Goal: Task Accomplishment & Management: Manage account settings

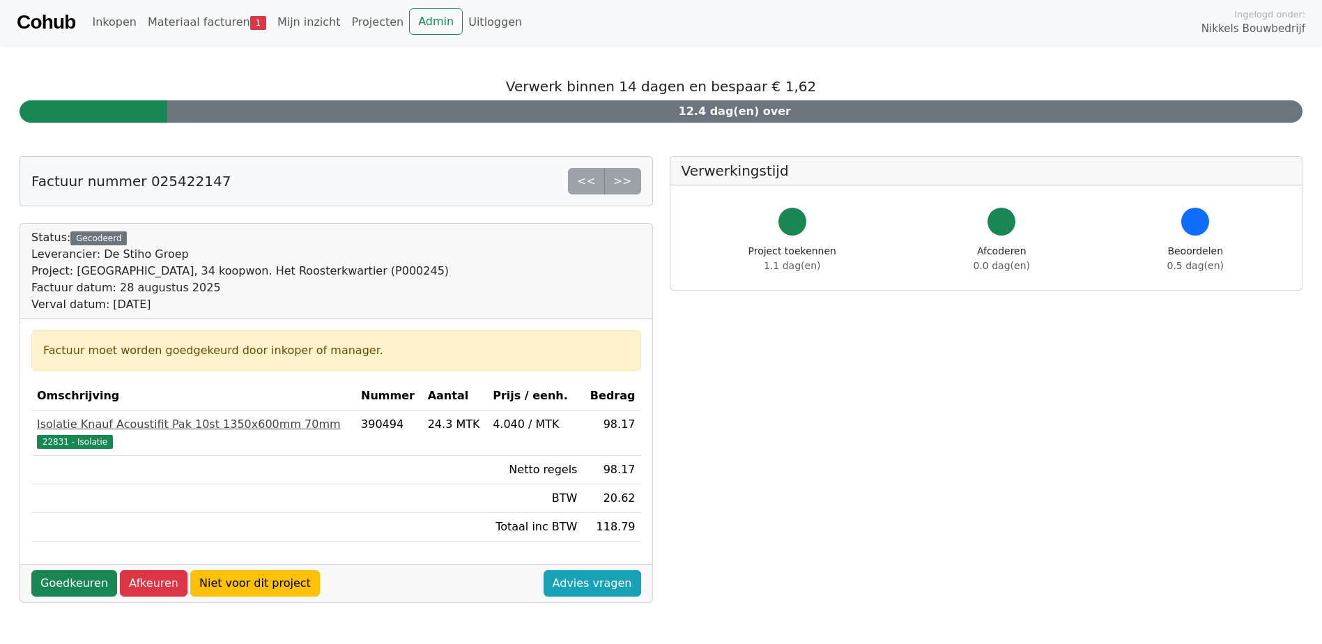
click at [69, 440] on span "22831 - Isolatie" at bounding box center [75, 442] width 76 height 14
click at [73, 585] on link "Goedkeuren" at bounding box center [74, 583] width 86 height 26
